Goal: Transaction & Acquisition: Purchase product/service

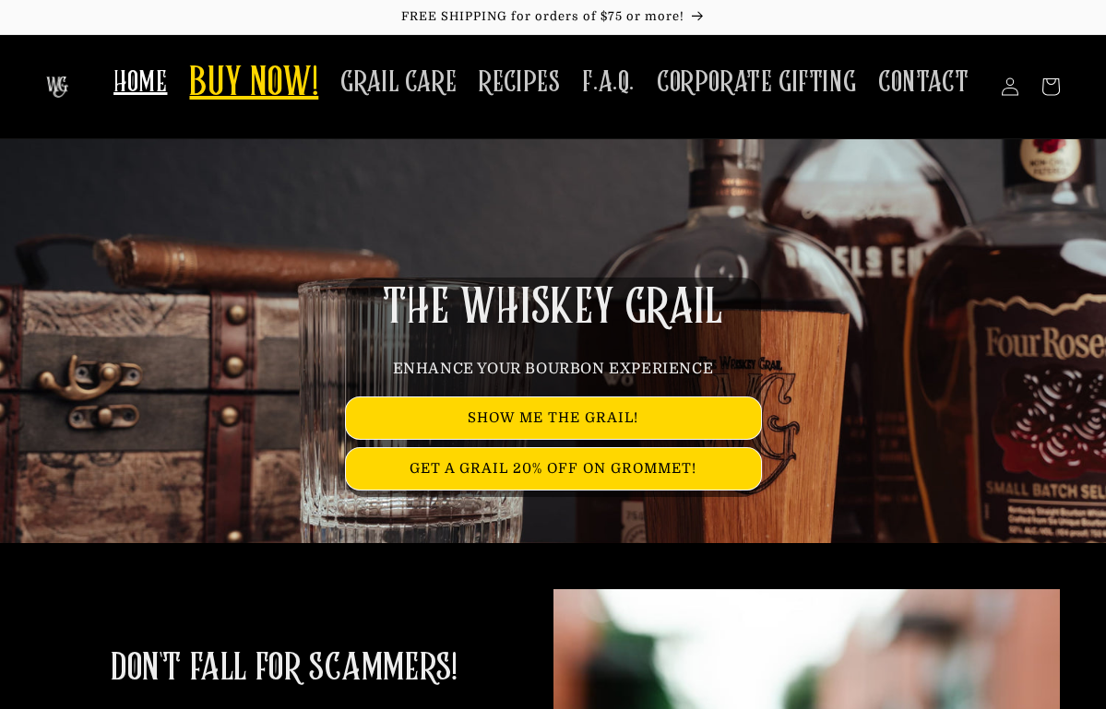
click at [257, 75] on span "BUY NOW!" at bounding box center [253, 84] width 129 height 51
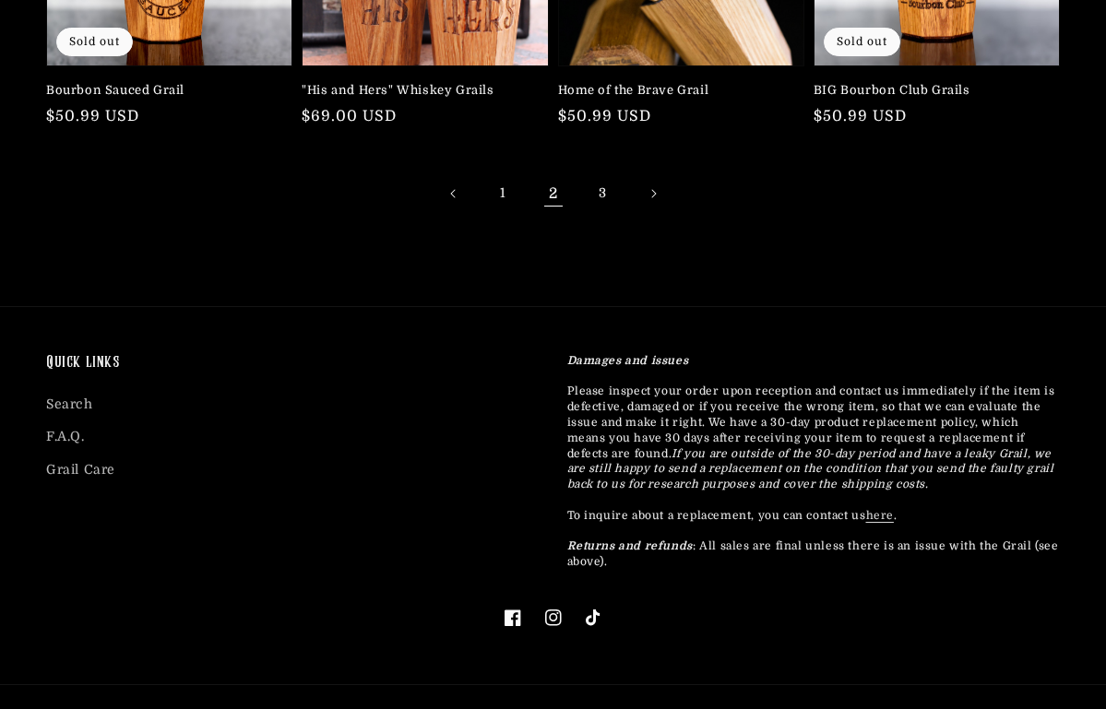
scroll to position [790, 0]
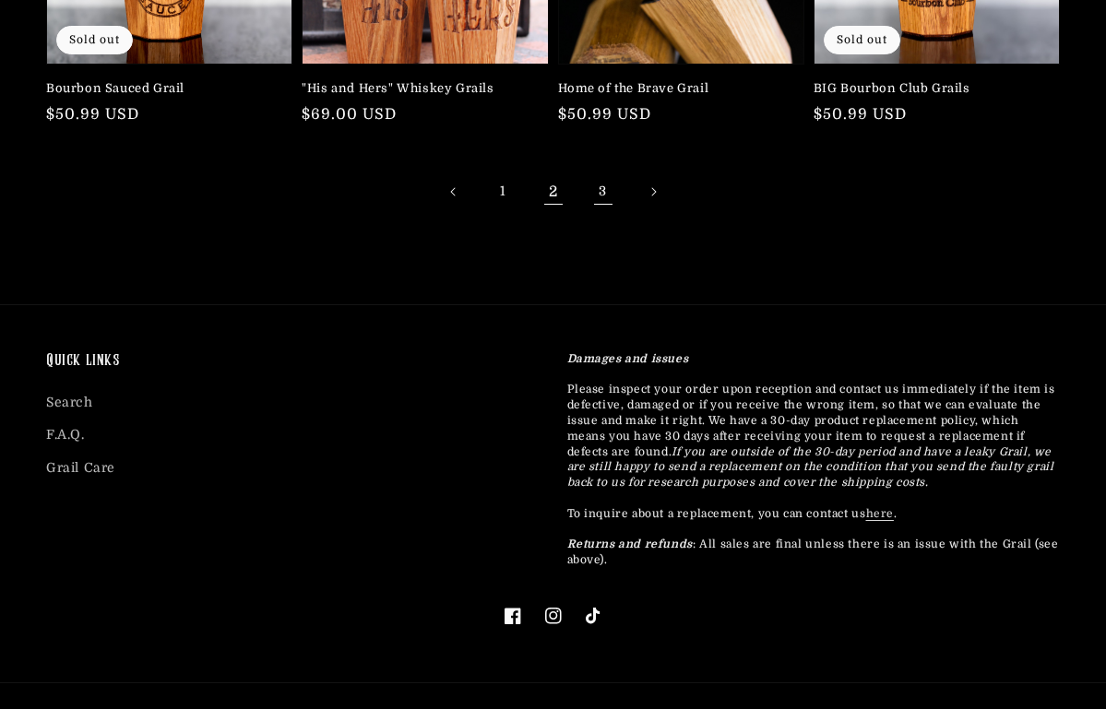
click at [603, 186] on link "3" at bounding box center [603, 192] width 41 height 41
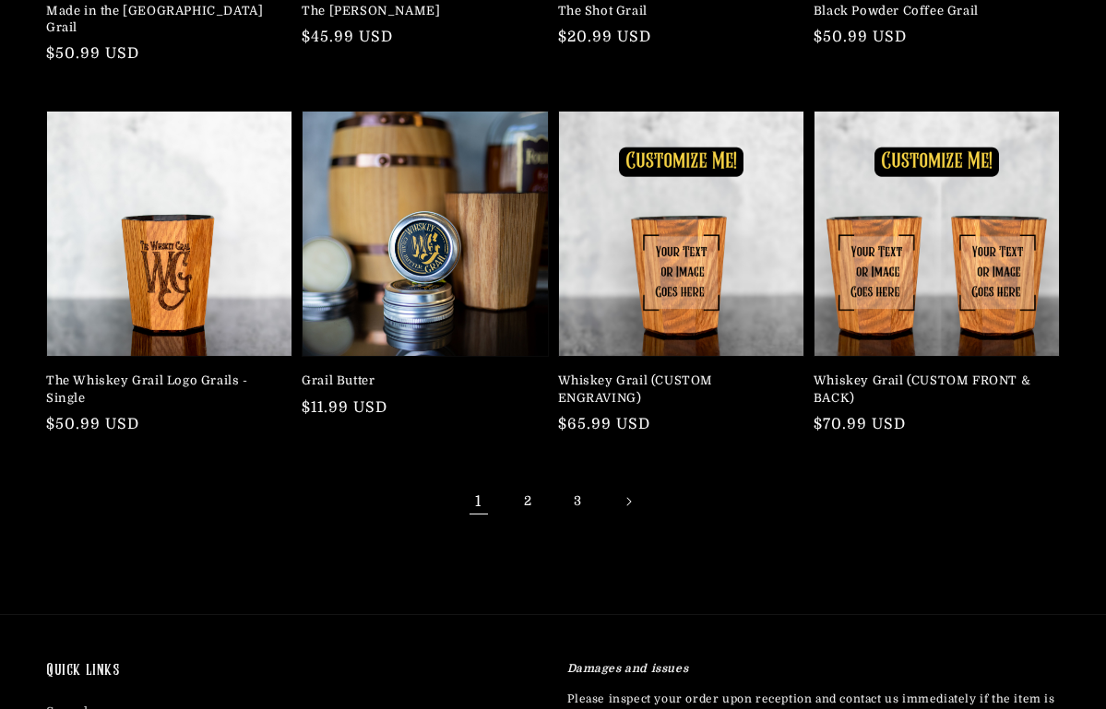
scroll to position [480, 0]
click at [613, 377] on link "Whiskey Grail (CUSTOM ENGRAVING)" at bounding box center [675, 389] width 235 height 33
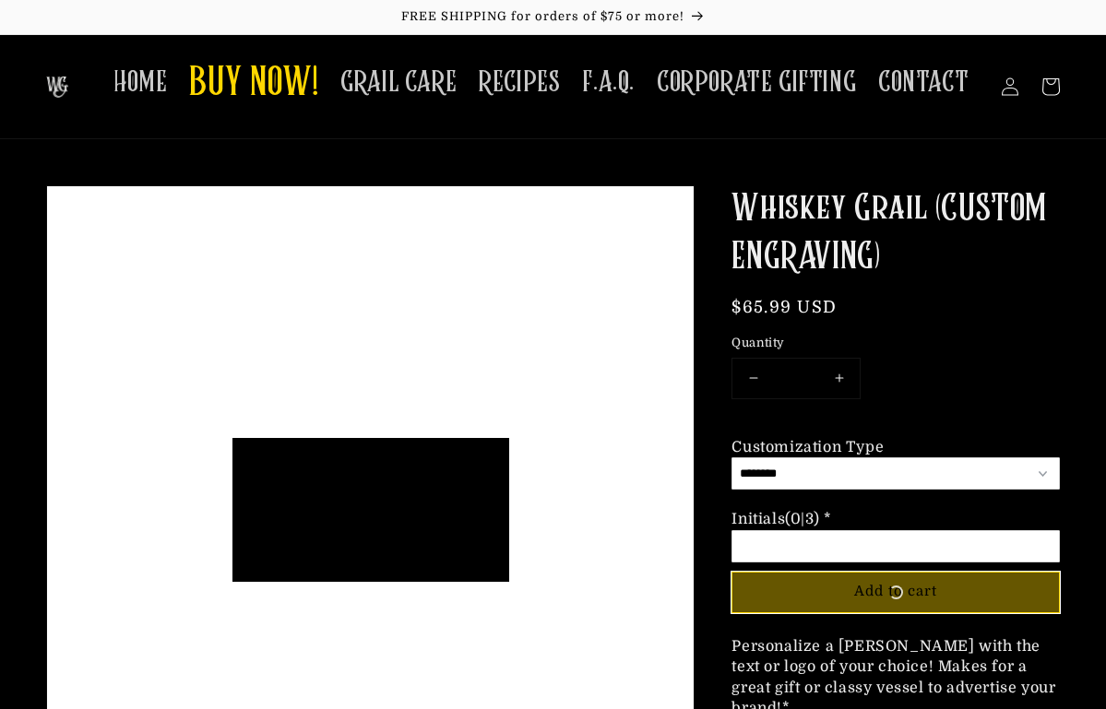
scroll to position [144, 277]
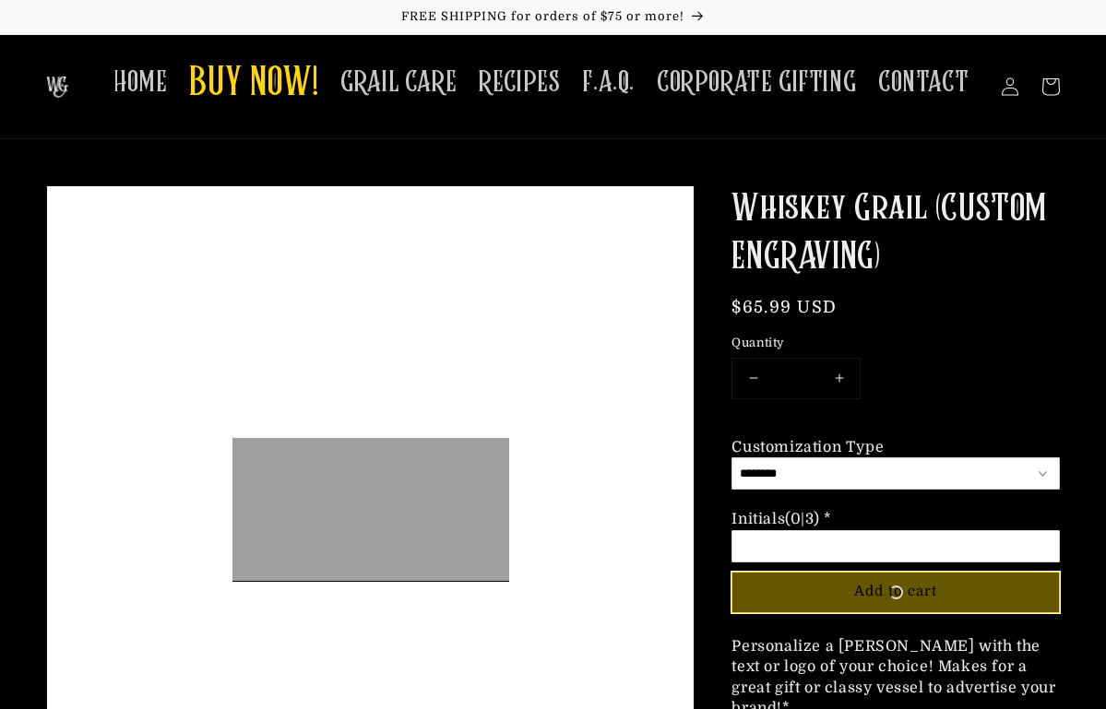
click at [841, 379] on button "Increase quantity for Whiskey Grail (CUSTOM ENGRAVING)" at bounding box center [839, 379] width 42 height 40
type input "*"
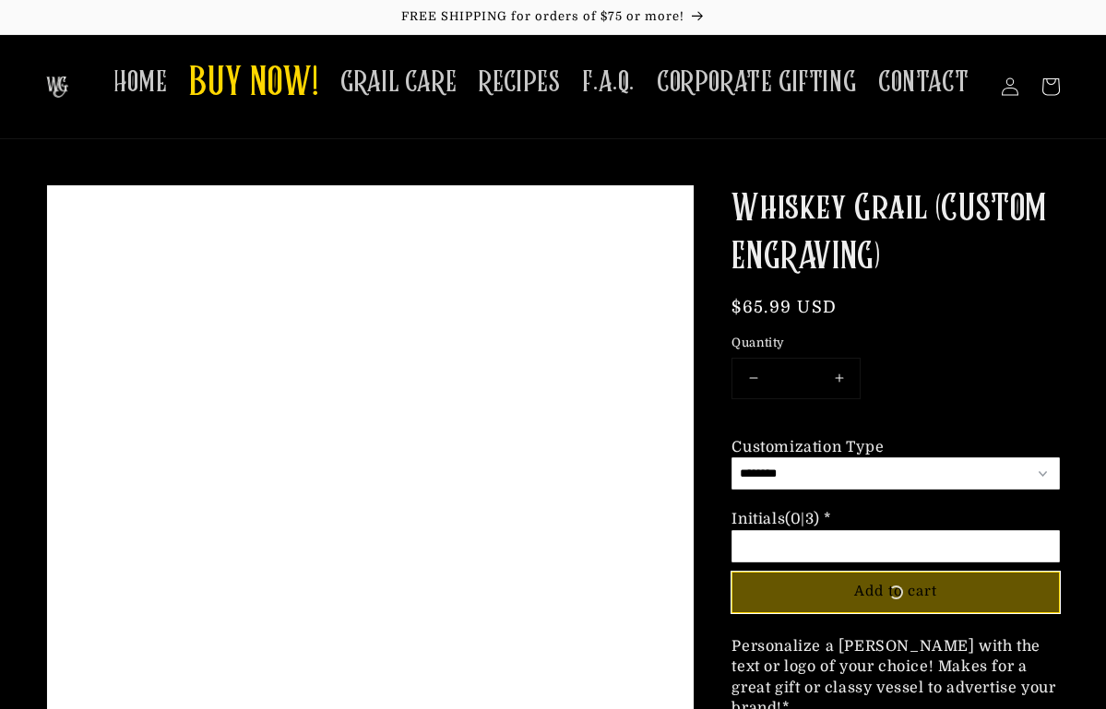
scroll to position [0, 0]
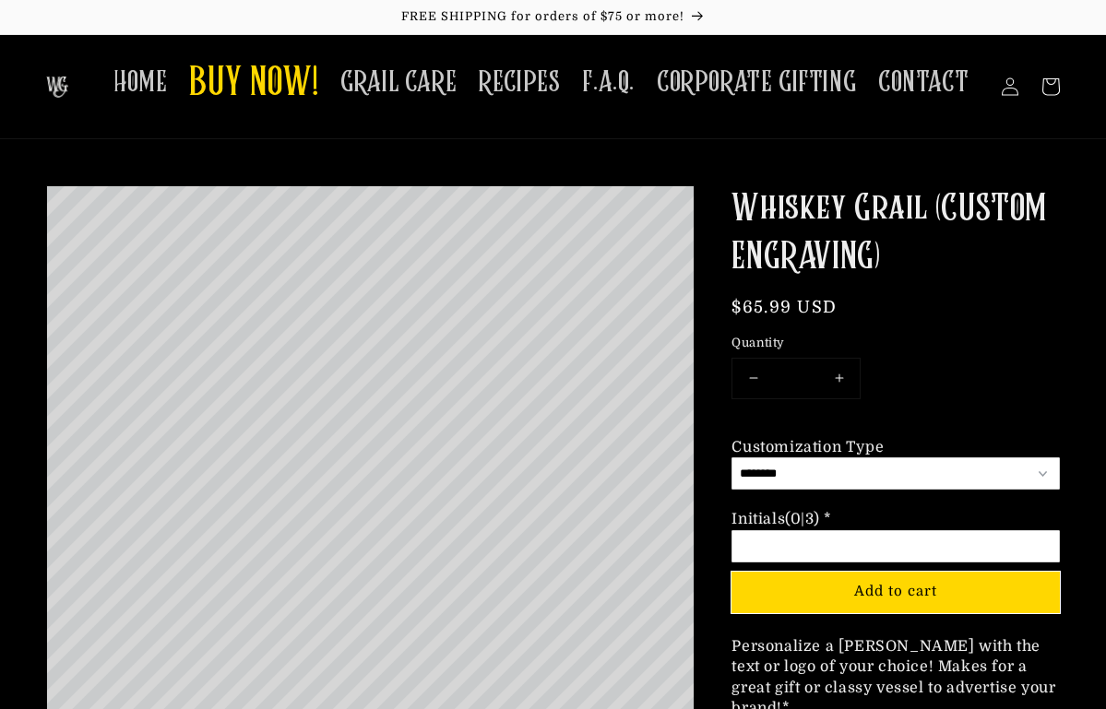
select select "*********"
click at [777, 549] on input "Option 2 of 2 Lettering (0|9) * Required" at bounding box center [896, 546] width 328 height 32
type input "*"
click button "Add to cart" at bounding box center [0, 0] width 0 height 0
type input "**"
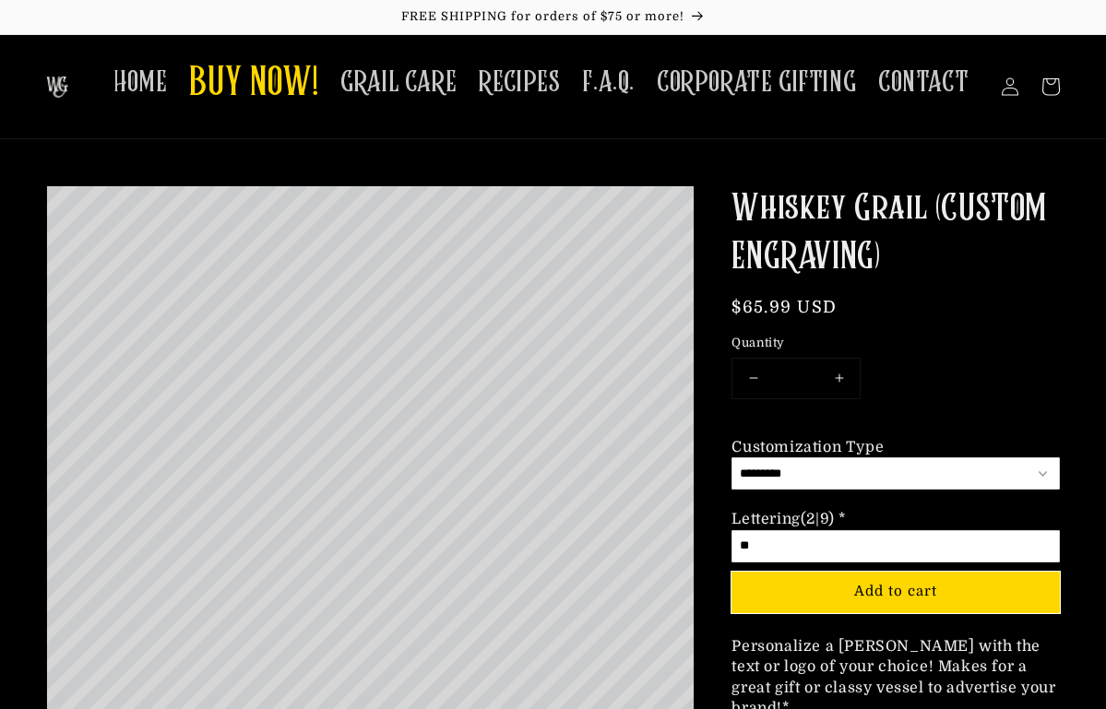
click at [759, 375] on button "Decrease quantity for Whiskey Grail (CUSTOM ENGRAVING)" at bounding box center [753, 379] width 42 height 40
click at [843, 376] on button "Increase quantity for Whiskey Grail (CUSTOM ENGRAVING)" at bounding box center [839, 379] width 42 height 40
type input "*"
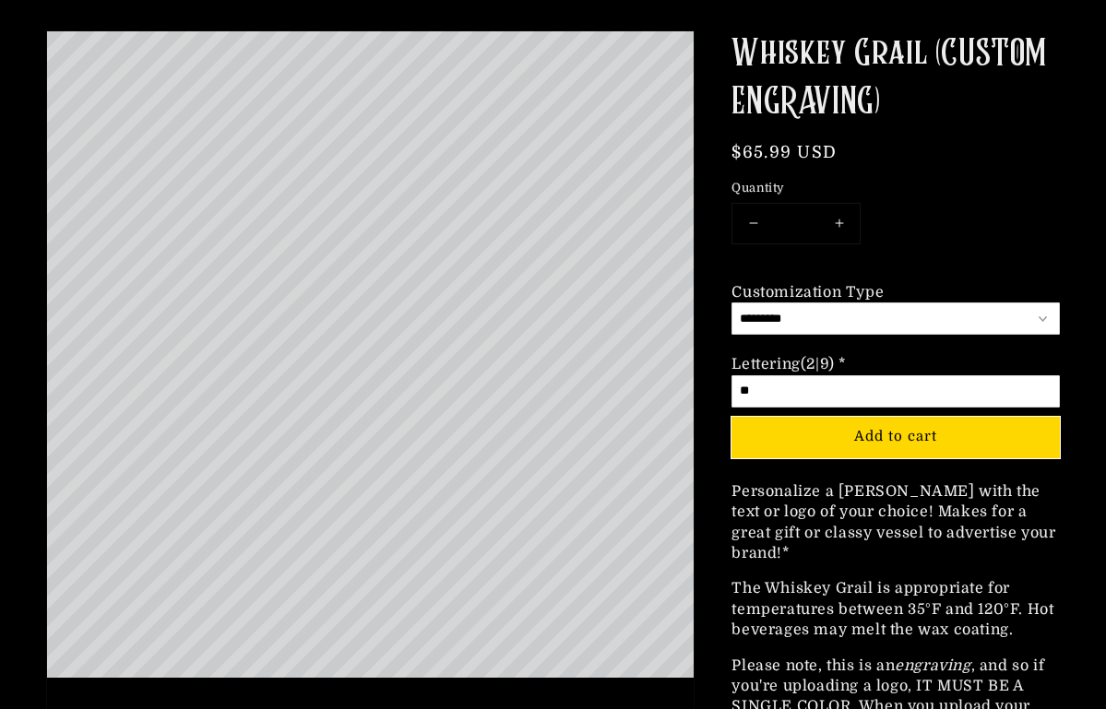
scroll to position [157, 0]
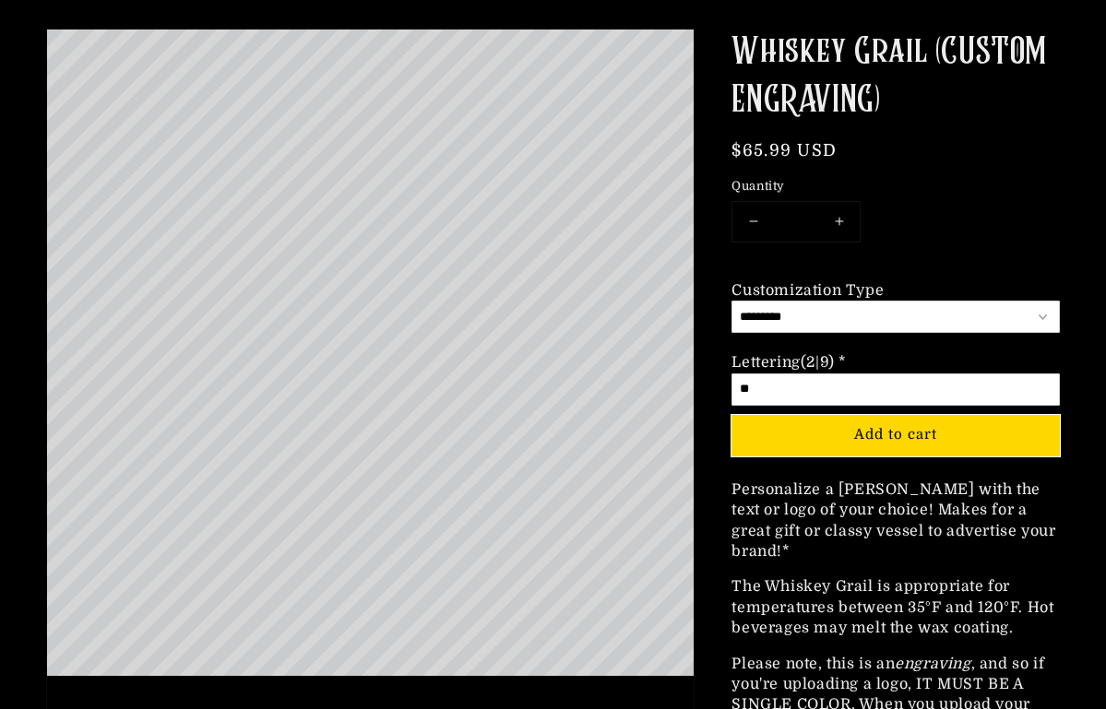
select select "**********"
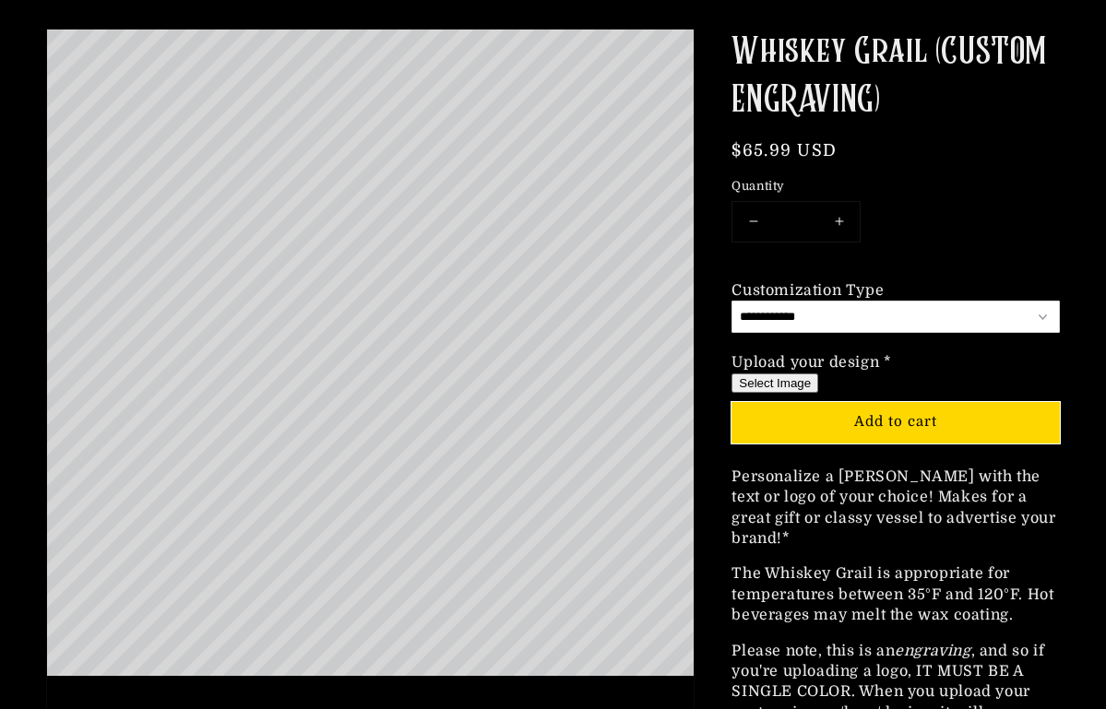
click at [773, 380] on button "Select Image" at bounding box center [775, 383] width 87 height 19
type input "**********"
